Goal: Navigation & Orientation: Understand site structure

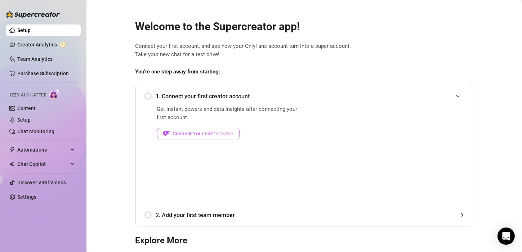
click at [187, 138] on button "Connect Your First Creator" at bounding box center [198, 134] width 83 height 12
click at [212, 132] on span "Connect Your First Creator" at bounding box center [203, 134] width 61 height 6
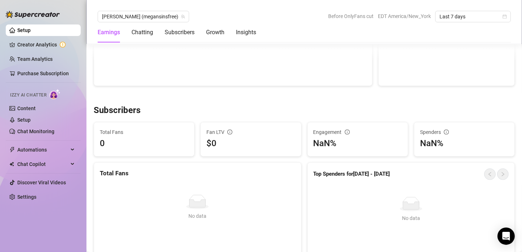
scroll to position [360, 0]
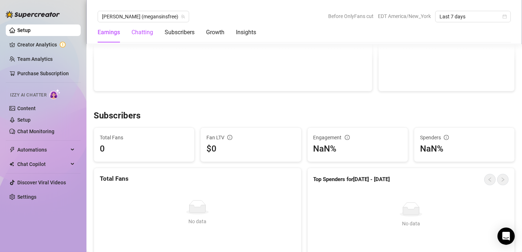
click at [145, 31] on div "Chatting" at bounding box center [143, 32] width 22 height 9
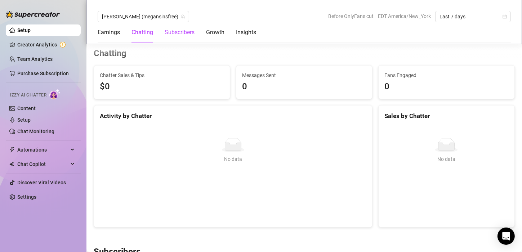
click at [174, 34] on div "Subscribers" at bounding box center [180, 32] width 30 height 9
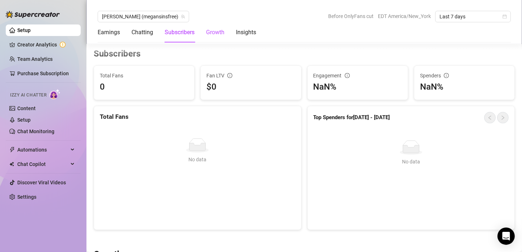
click at [218, 30] on div "Growth" at bounding box center [215, 32] width 18 height 9
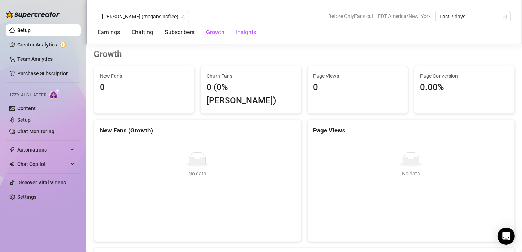
click at [249, 29] on div "Insights" at bounding box center [246, 32] width 20 height 9
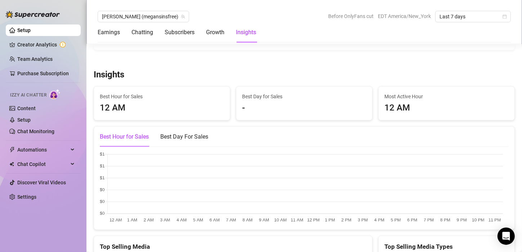
scroll to position [988, 0]
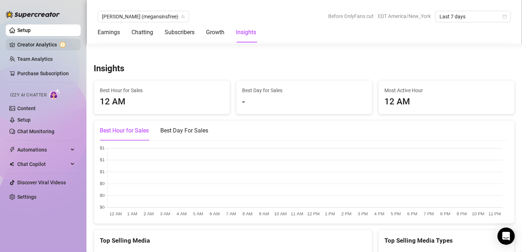
click at [54, 45] on link "Creator Analytics" at bounding box center [46, 45] width 58 height 12
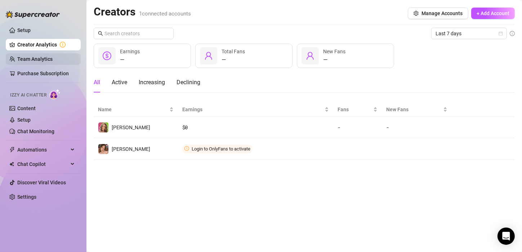
click at [53, 58] on link "Team Analytics" at bounding box center [34, 59] width 35 height 6
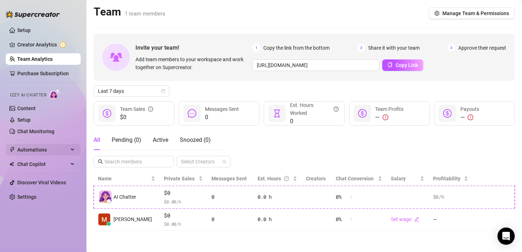
click at [34, 150] on span "Automations" at bounding box center [42, 150] width 51 height 12
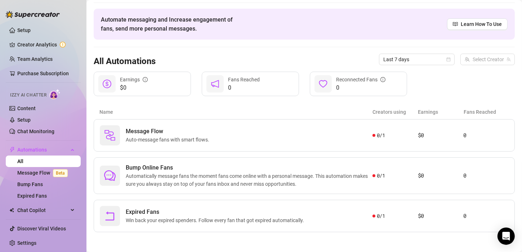
scroll to position [23, 0]
click at [146, 210] on span "Expired Fans" at bounding box center [216, 211] width 181 height 9
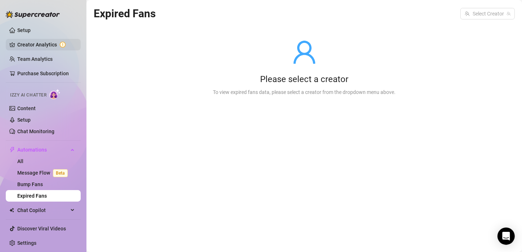
click at [29, 45] on link "Creator Analytics" at bounding box center [46, 45] width 58 height 12
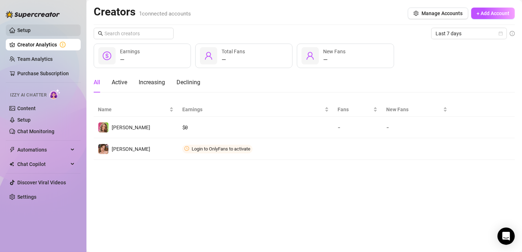
click at [31, 27] on link "Setup" at bounding box center [23, 30] width 13 height 6
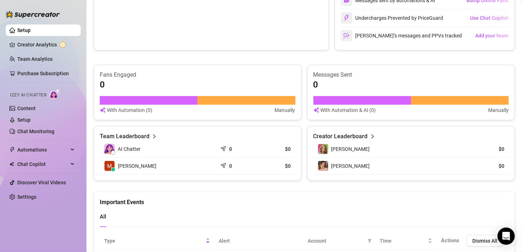
scroll to position [470, 0]
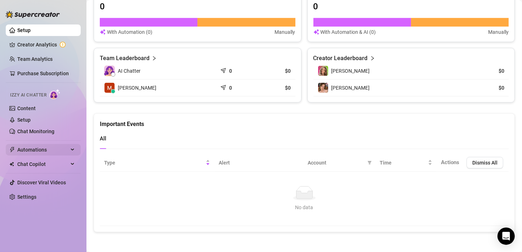
click at [47, 146] on span "Automations" at bounding box center [42, 150] width 51 height 12
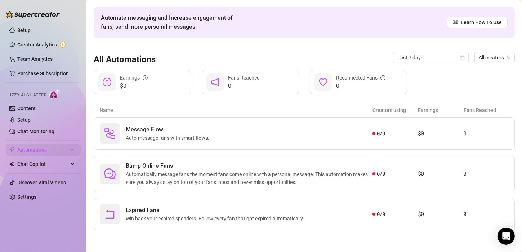
scroll to position [23, 0]
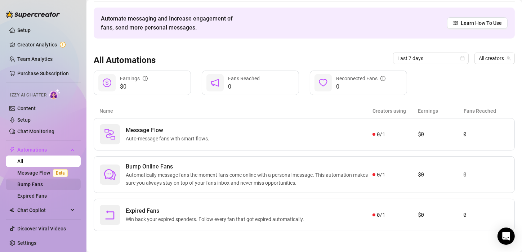
click at [43, 187] on link "Bump Fans" at bounding box center [30, 185] width 26 height 6
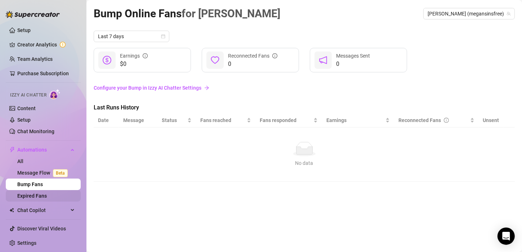
click at [47, 193] on link "Expired Fans" at bounding box center [32, 196] width 30 height 6
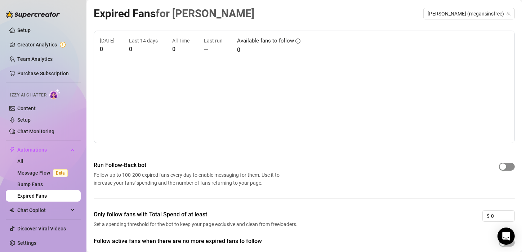
click at [504, 165] on span "button" at bounding box center [507, 167] width 16 height 8
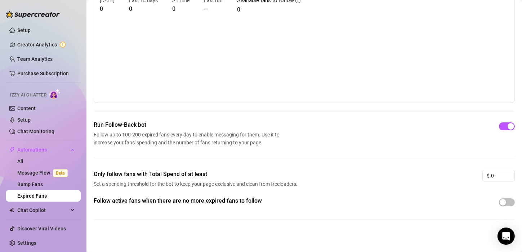
scroll to position [41, 0]
click at [502, 201] on button "button" at bounding box center [507, 202] width 16 height 8
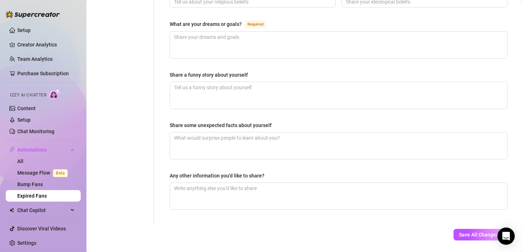
scroll to position [451, 0]
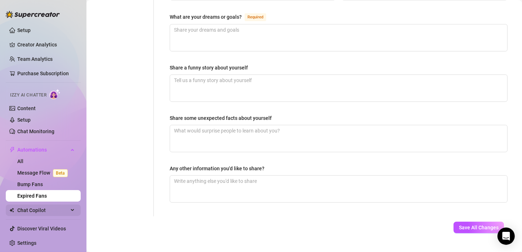
click at [64, 207] on span "Chat Copilot" at bounding box center [42, 211] width 51 height 12
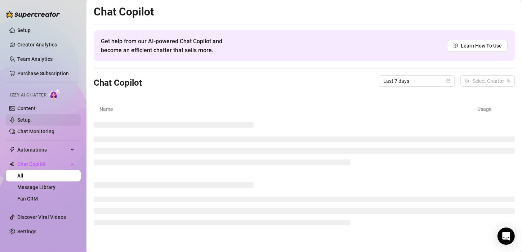
click at [31, 123] on link "Setup" at bounding box center [23, 120] width 13 height 6
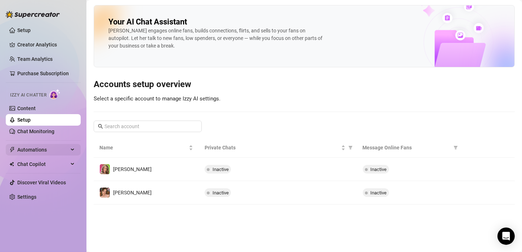
click at [52, 151] on span "Automations" at bounding box center [42, 150] width 51 height 12
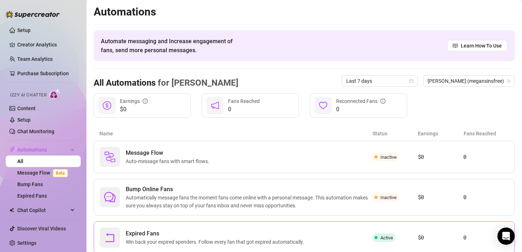
click at [188, 226] on div "Expired Fans Win back your expired spenders. Follow every fan that got expired …" at bounding box center [304, 238] width 421 height 32
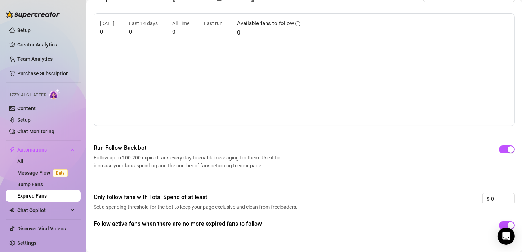
scroll to position [41, 0]
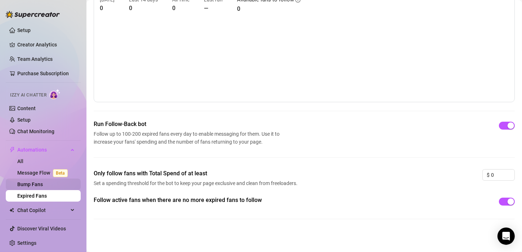
click at [43, 186] on link "Bump Fans" at bounding box center [30, 185] width 26 height 6
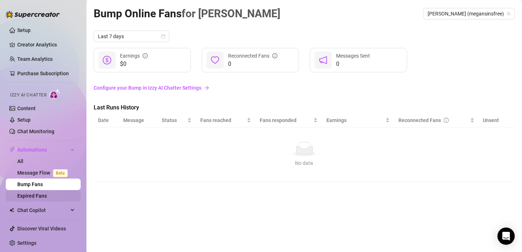
click at [47, 196] on link "Expired Fans" at bounding box center [32, 196] width 30 height 6
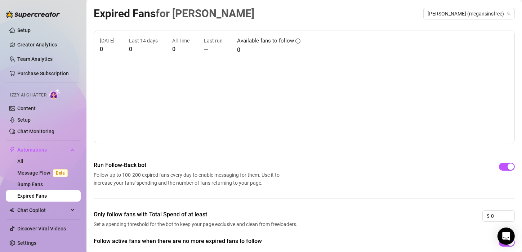
scroll to position [41, 0]
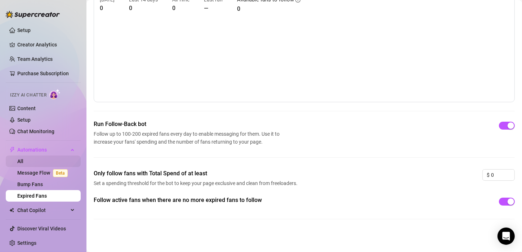
click at [23, 164] on link "All" at bounding box center [20, 162] width 6 height 6
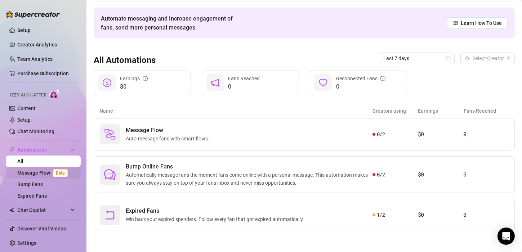
click at [71, 172] on link "Message Flow Beta" at bounding box center [43, 173] width 53 height 6
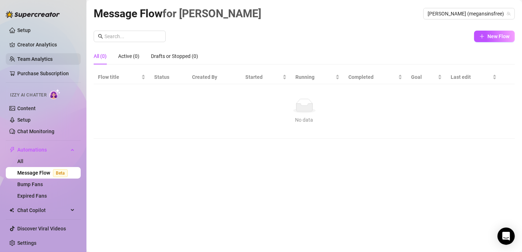
click at [49, 62] on link "Team Analytics" at bounding box center [34, 59] width 35 height 6
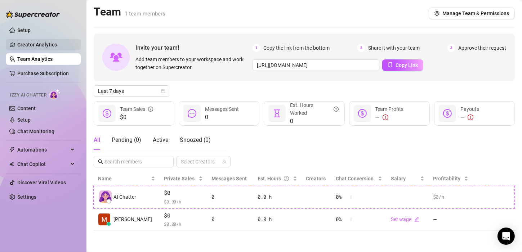
click at [52, 44] on link "Creator Analytics" at bounding box center [46, 45] width 58 height 12
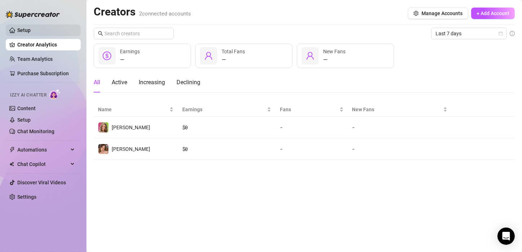
click at [31, 27] on link "Setup" at bounding box center [23, 30] width 13 height 6
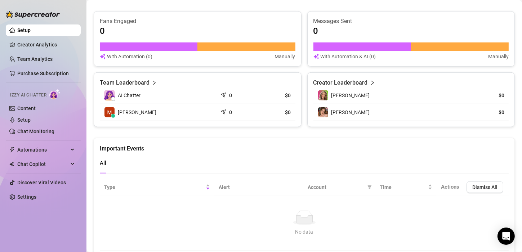
scroll to position [447, 0]
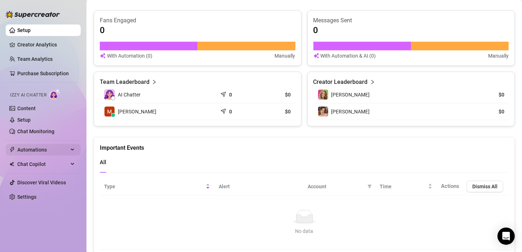
click at [55, 147] on span "Automations" at bounding box center [42, 150] width 51 height 12
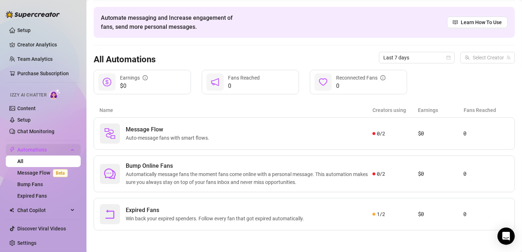
scroll to position [23, 0]
click at [43, 203] on ul "Setup Creator Analytics Team Analytics Purchase Subscription Izzy AI Chatter Co…" at bounding box center [43, 137] width 75 height 230
click at [42, 211] on span "Chat Copilot" at bounding box center [42, 211] width 51 height 12
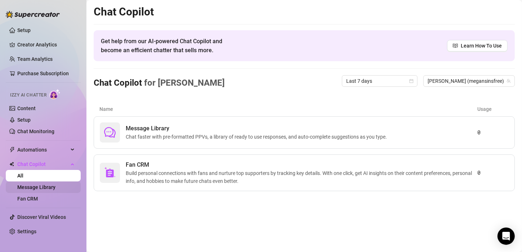
click at [56, 190] on link "Message Library" at bounding box center [36, 188] width 38 height 6
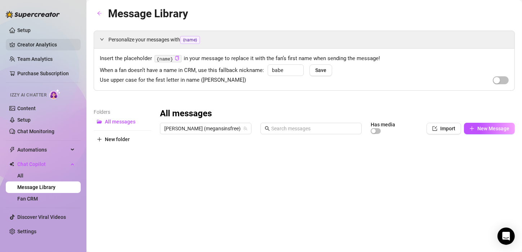
click at [32, 42] on link "Creator Analytics" at bounding box center [46, 45] width 58 height 12
